Goal: Task Accomplishment & Management: Manage account settings

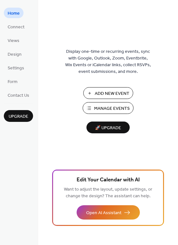
click at [29, 25] on ul "Home Connect Views Design Settings Form Contact Us" at bounding box center [18, 54] width 29 height 93
click at [20, 26] on span "Connect" at bounding box center [16, 27] width 17 height 7
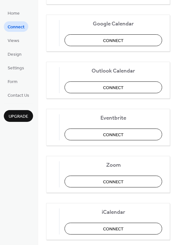
scroll to position [132, 0]
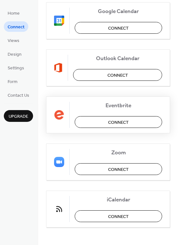
click at [119, 122] on span "Connect" at bounding box center [118, 122] width 21 height 7
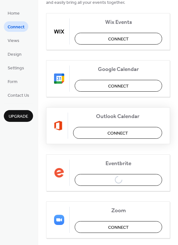
scroll to position [72, 0]
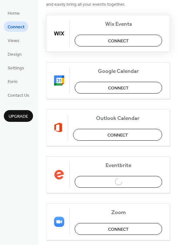
click at [117, 39] on span "Connect" at bounding box center [118, 41] width 21 height 7
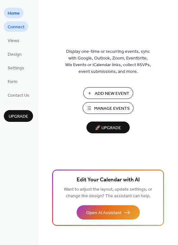
click at [17, 27] on span "Connect" at bounding box center [16, 27] width 17 height 7
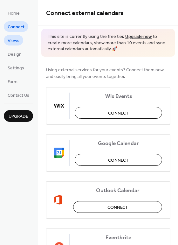
click at [19, 41] on link "Views" at bounding box center [13, 40] width 19 height 10
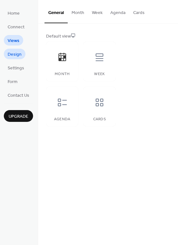
click at [18, 52] on span "Design" at bounding box center [15, 54] width 14 height 7
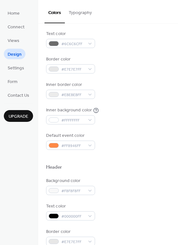
scroll to position [89, 0]
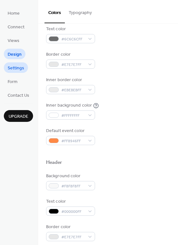
click at [15, 73] on link "Settings" at bounding box center [16, 67] width 24 height 10
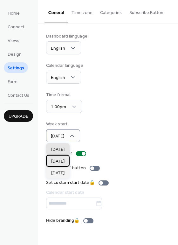
click at [67, 162] on div "Monday" at bounding box center [58, 161] width 24 height 12
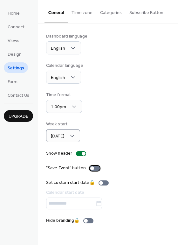
click at [92, 168] on div at bounding box center [92, 168] width 4 height 4
click at [76, 12] on button "Time zone" at bounding box center [82, 11] width 29 height 23
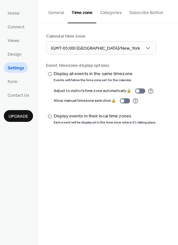
click at [108, 14] on button "Categories" at bounding box center [110, 11] width 29 height 23
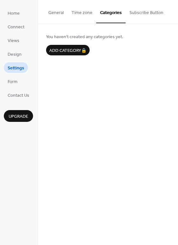
click at [142, 12] on button "Subscribe Button" at bounding box center [147, 11] width 42 height 23
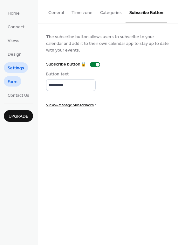
click at [13, 81] on span "Form" at bounding box center [13, 82] width 10 height 7
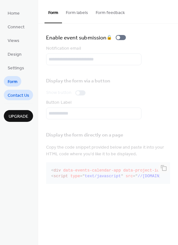
click at [22, 96] on span "Contact Us" at bounding box center [19, 95] width 22 height 7
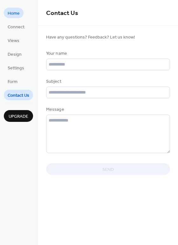
click at [13, 16] on span "Home" at bounding box center [14, 13] width 12 height 7
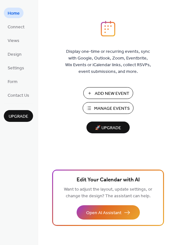
click at [114, 108] on span "Manage Events" at bounding box center [112, 108] width 36 height 7
click at [18, 27] on span "Connect" at bounding box center [16, 27] width 17 height 7
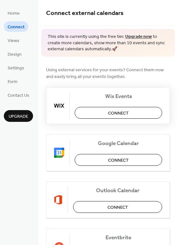
click at [125, 114] on span "Connect" at bounding box center [118, 113] width 21 height 7
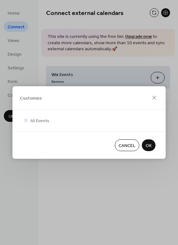
click at [151, 148] on button "OK" at bounding box center [149, 145] width 14 height 12
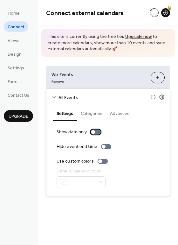
click at [93, 132] on div at bounding box center [93, 132] width 4 height 4
click at [96, 132] on div at bounding box center [98, 132] width 4 height 4
click at [92, 117] on button "Categories" at bounding box center [91, 113] width 29 height 15
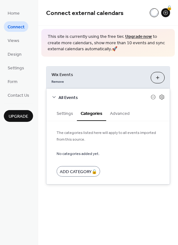
click at [120, 112] on button "Advanced" at bounding box center [119, 113] width 27 height 15
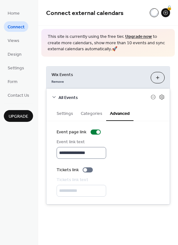
scroll to position [0, 0]
click at [11, 41] on span "Views" at bounding box center [14, 41] width 12 height 7
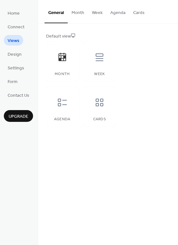
click at [13, 62] on ul "Home Connect Views Design Settings Form Contact Us" at bounding box center [18, 54] width 29 height 93
click at [13, 53] on span "Design" at bounding box center [15, 54] width 14 height 7
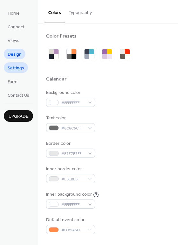
click at [14, 70] on span "Settings" at bounding box center [16, 68] width 17 height 7
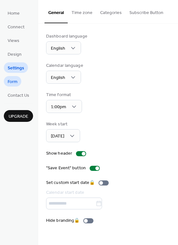
click at [20, 82] on link "Form" at bounding box center [12, 81] width 17 height 10
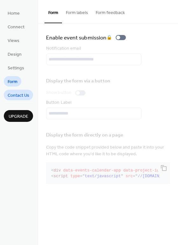
click at [24, 99] on span "Contact Us" at bounding box center [19, 95] width 22 height 7
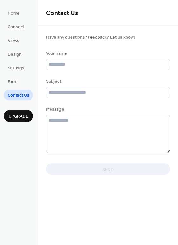
click at [24, 114] on span "Upgrade" at bounding box center [19, 116] width 20 height 7
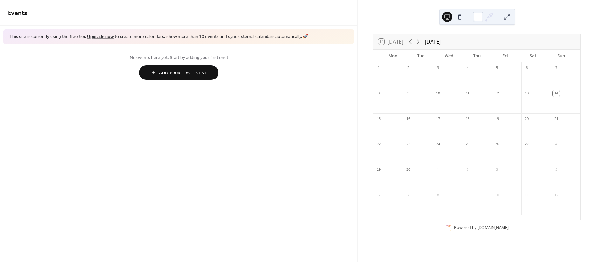
click at [103, 36] on link "Upgrade now" at bounding box center [100, 36] width 27 height 9
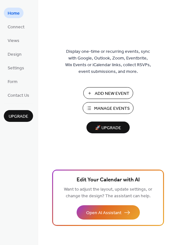
click at [123, 108] on span "Manage Events" at bounding box center [112, 108] width 36 height 7
